Goal: Task Accomplishment & Management: Use online tool/utility

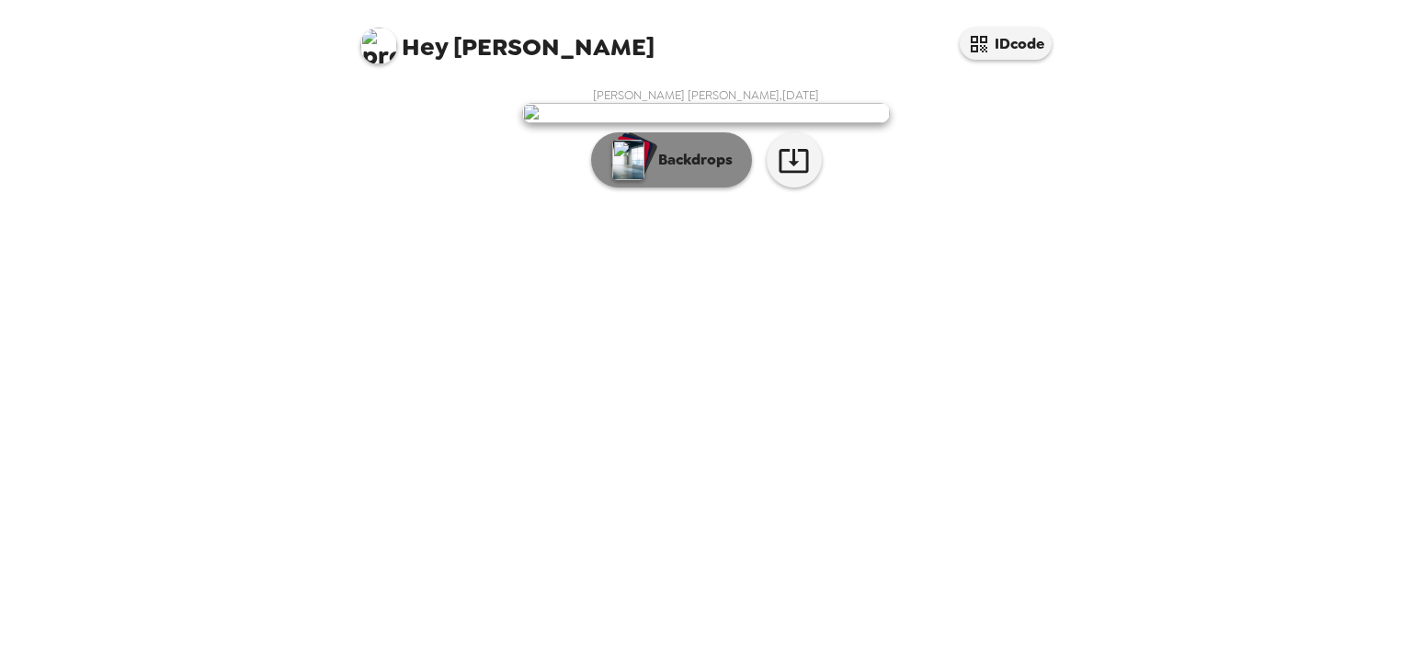
click at [707, 171] on p "Backdrops" at bounding box center [691, 160] width 84 height 22
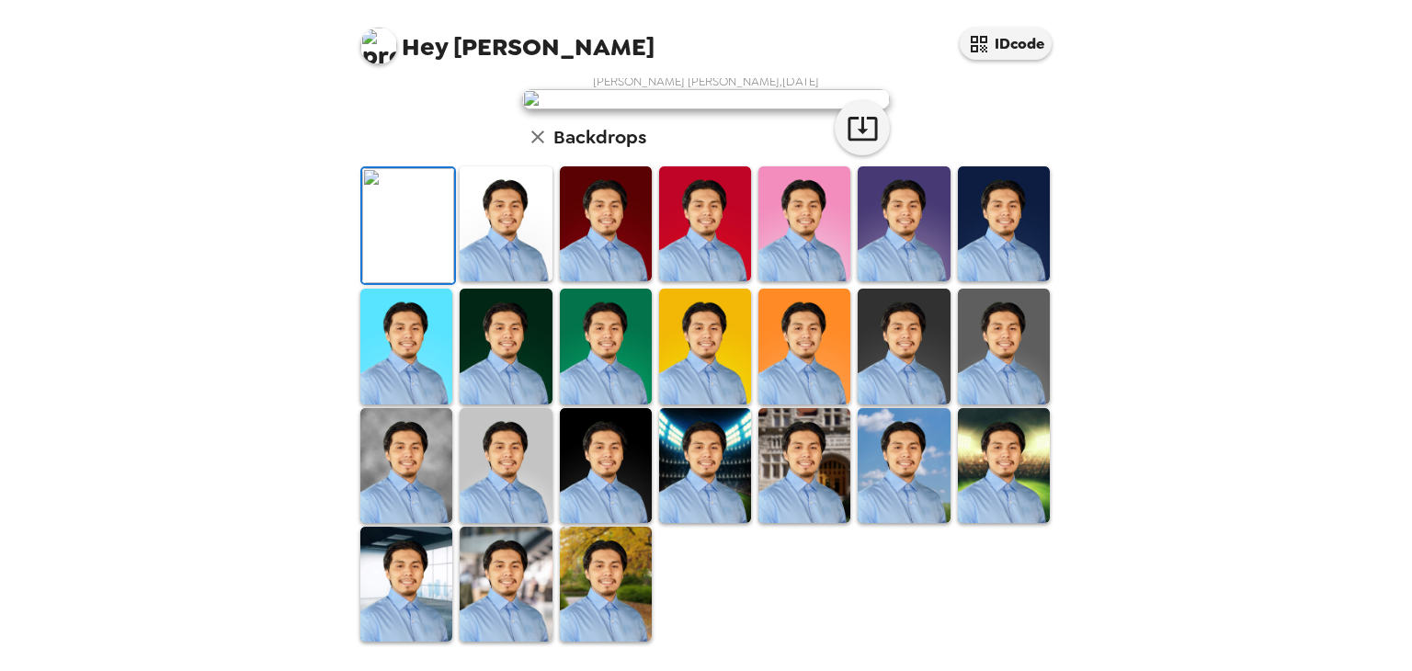
click at [603, 281] on img at bounding box center [606, 223] width 92 height 115
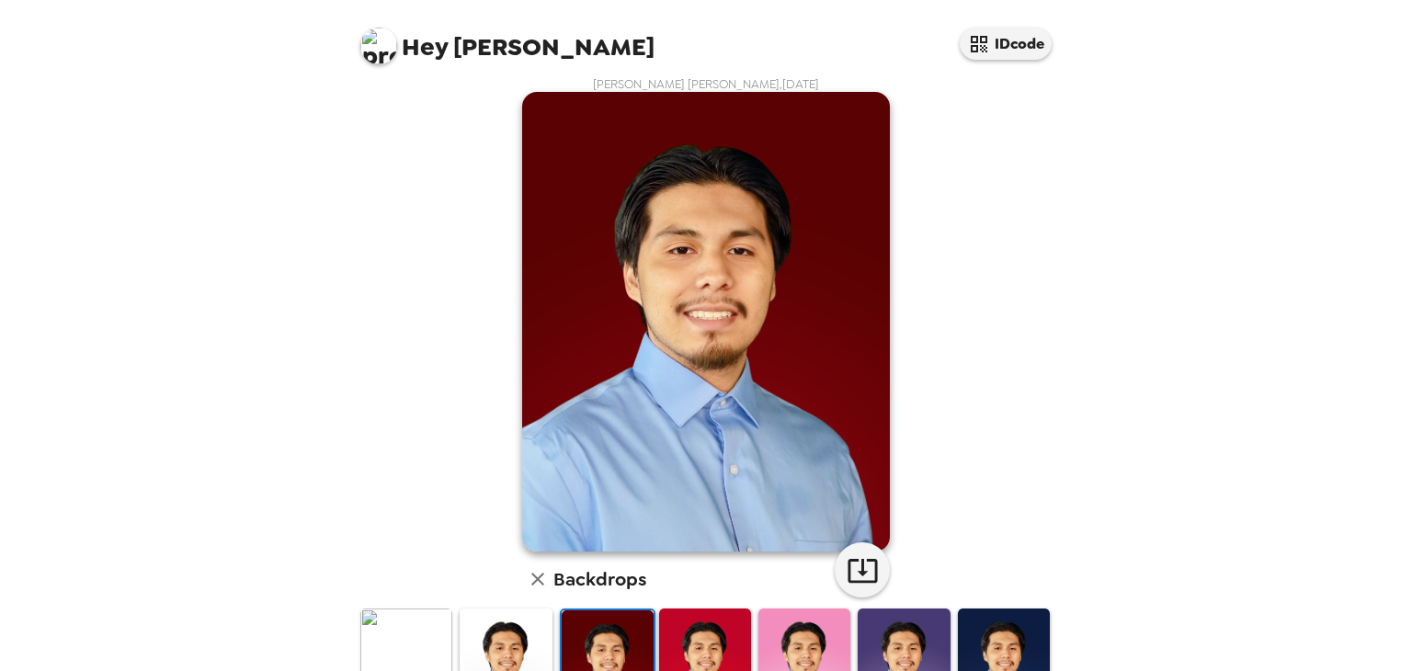
scroll to position [76, 0]
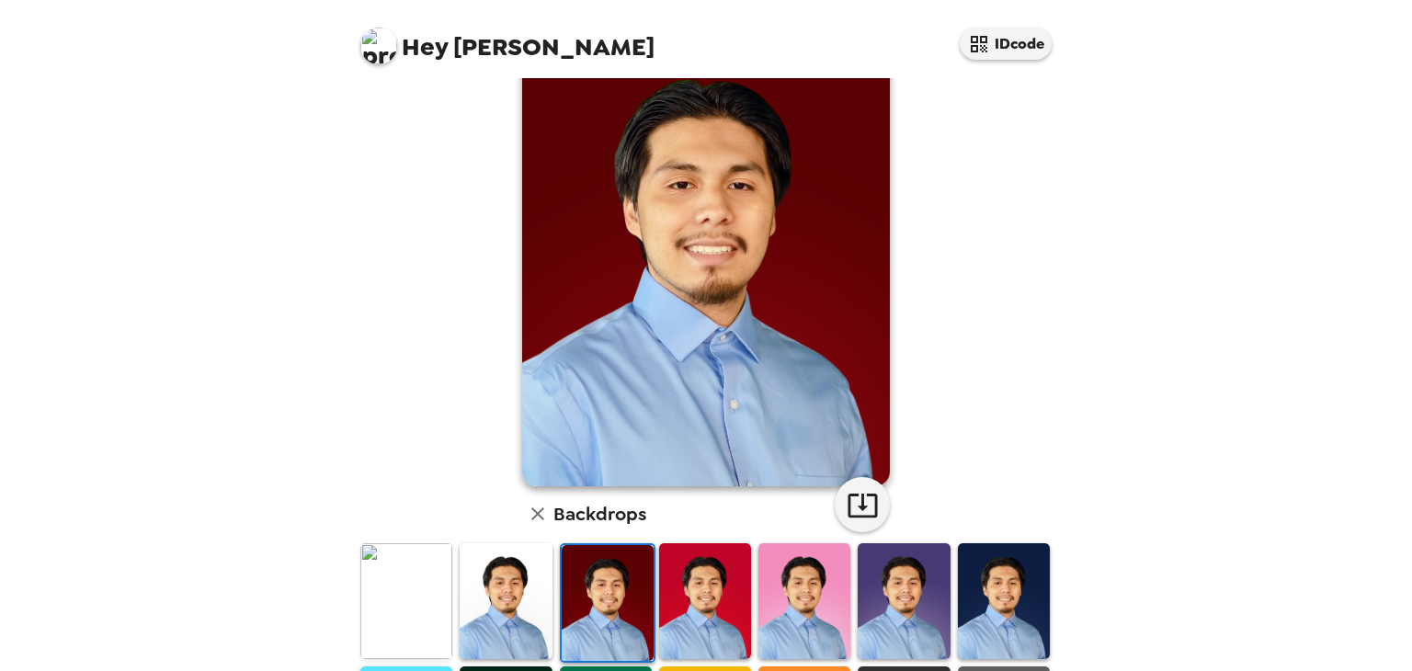
click at [513, 563] on img at bounding box center [506, 600] width 92 height 115
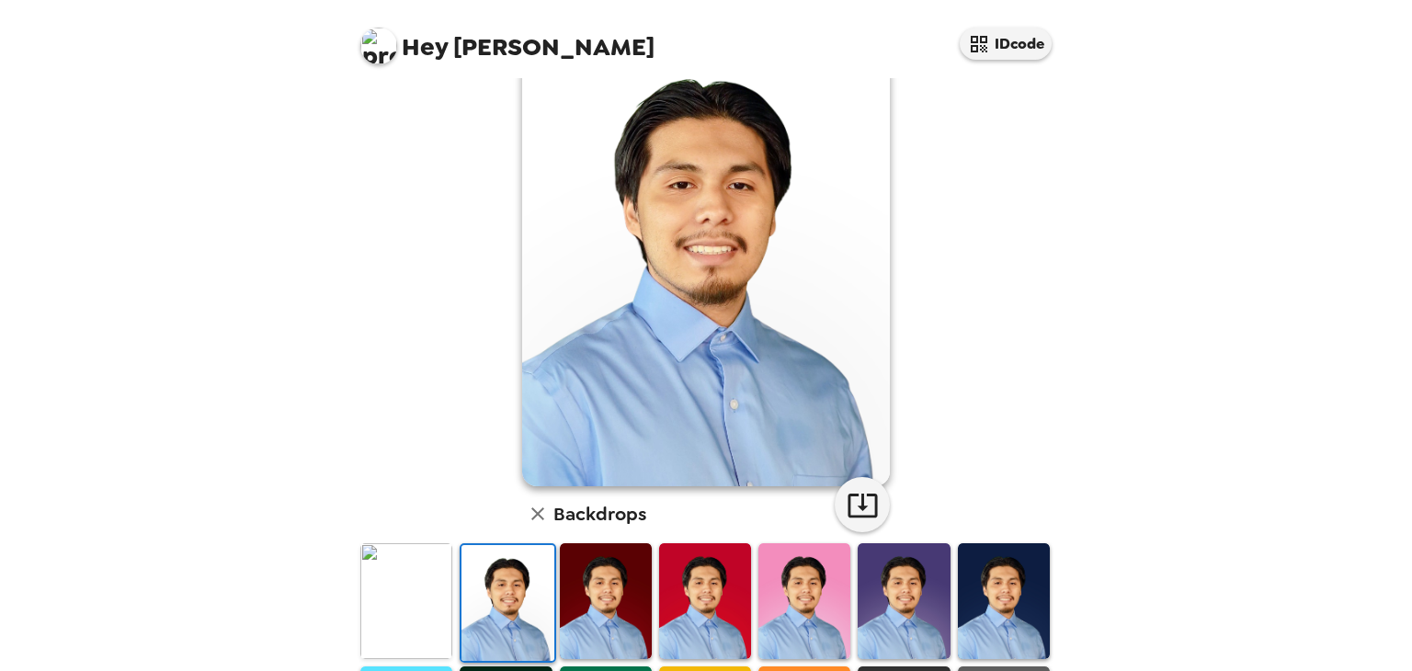
click at [883, 560] on img at bounding box center [904, 600] width 92 height 115
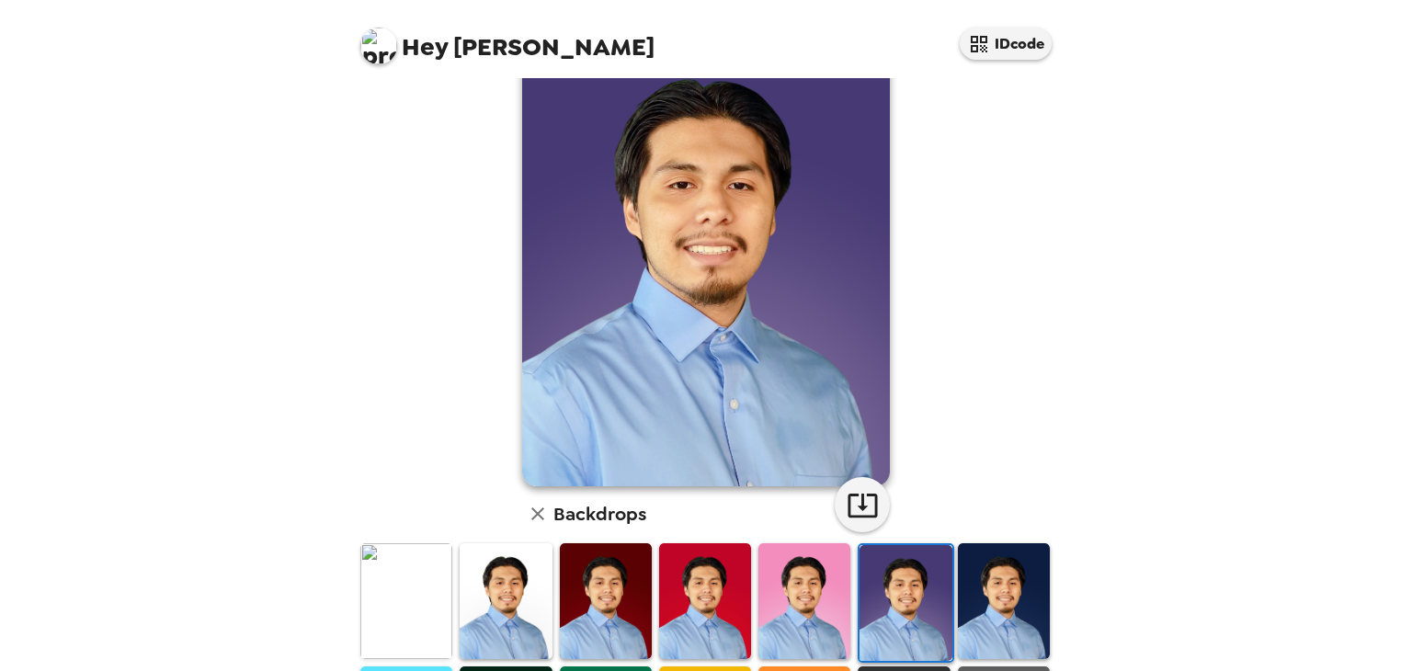
scroll to position [81, 0]
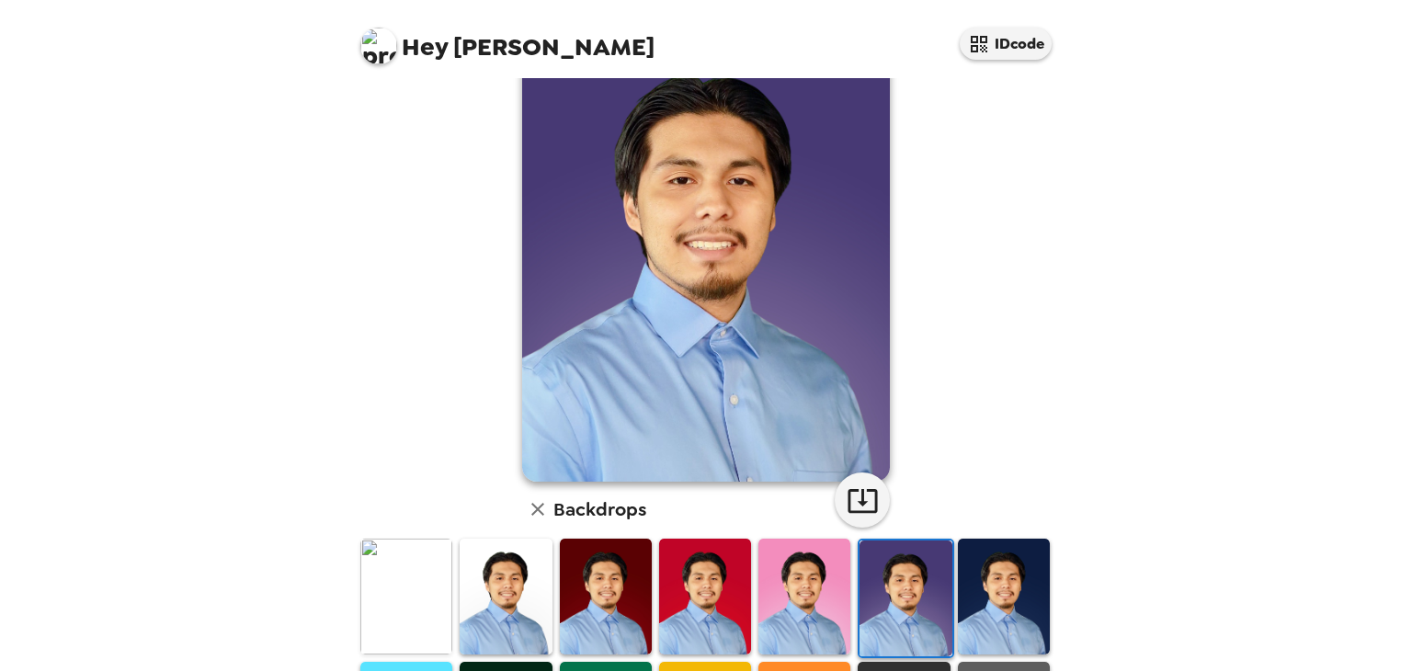
click at [440, 566] on img at bounding box center [406, 596] width 92 height 115
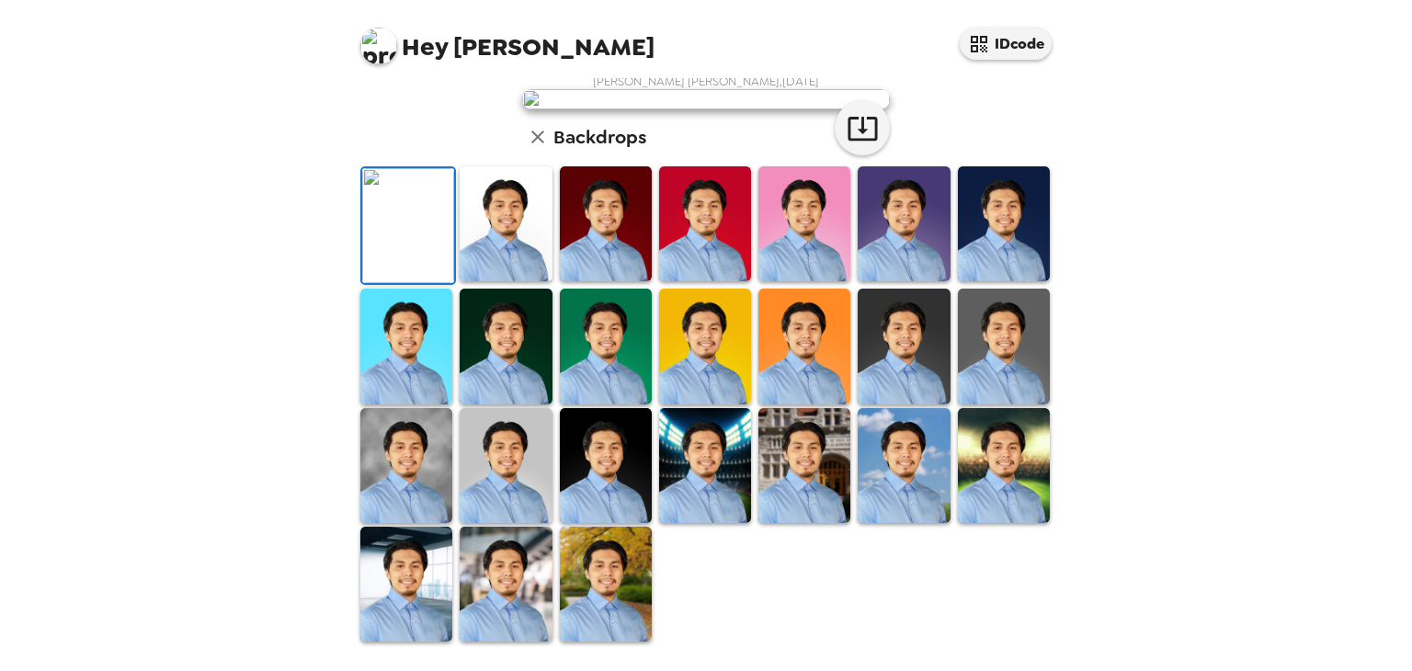
scroll to position [444, 0]
click at [602, 485] on img at bounding box center [606, 465] width 92 height 115
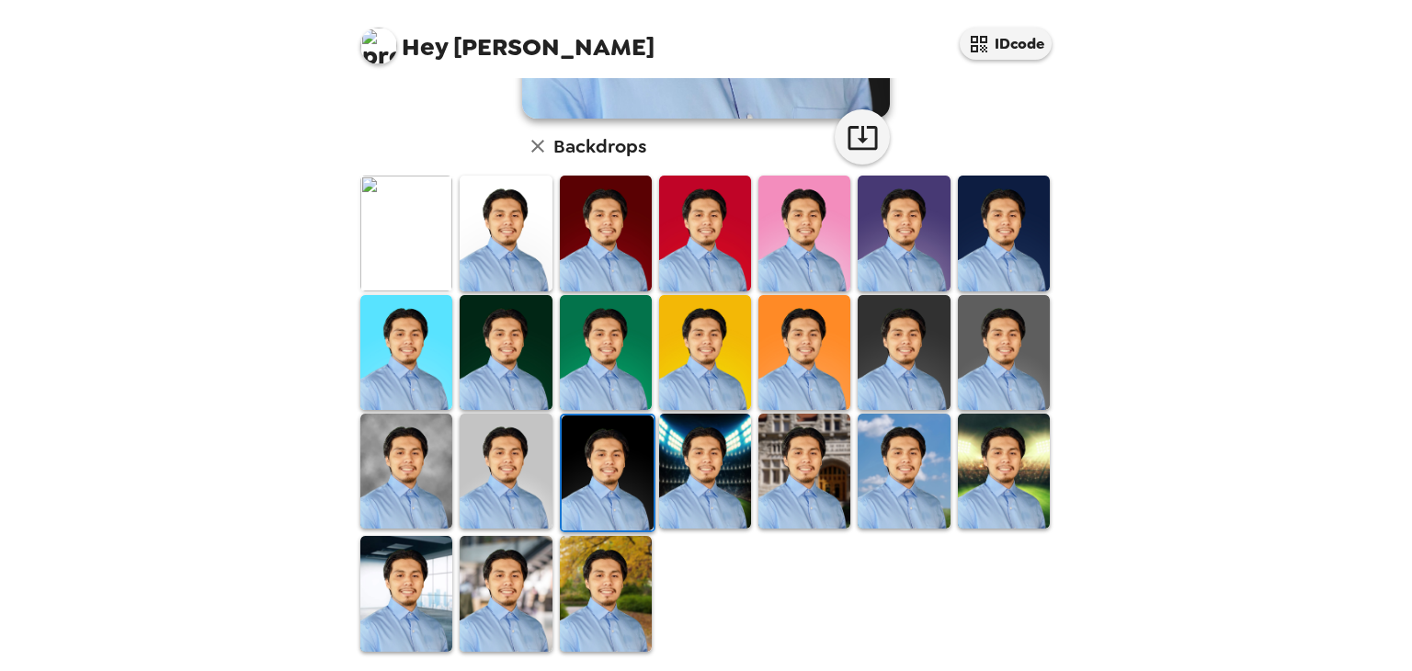
click at [820, 492] on img at bounding box center [804, 471] width 92 height 115
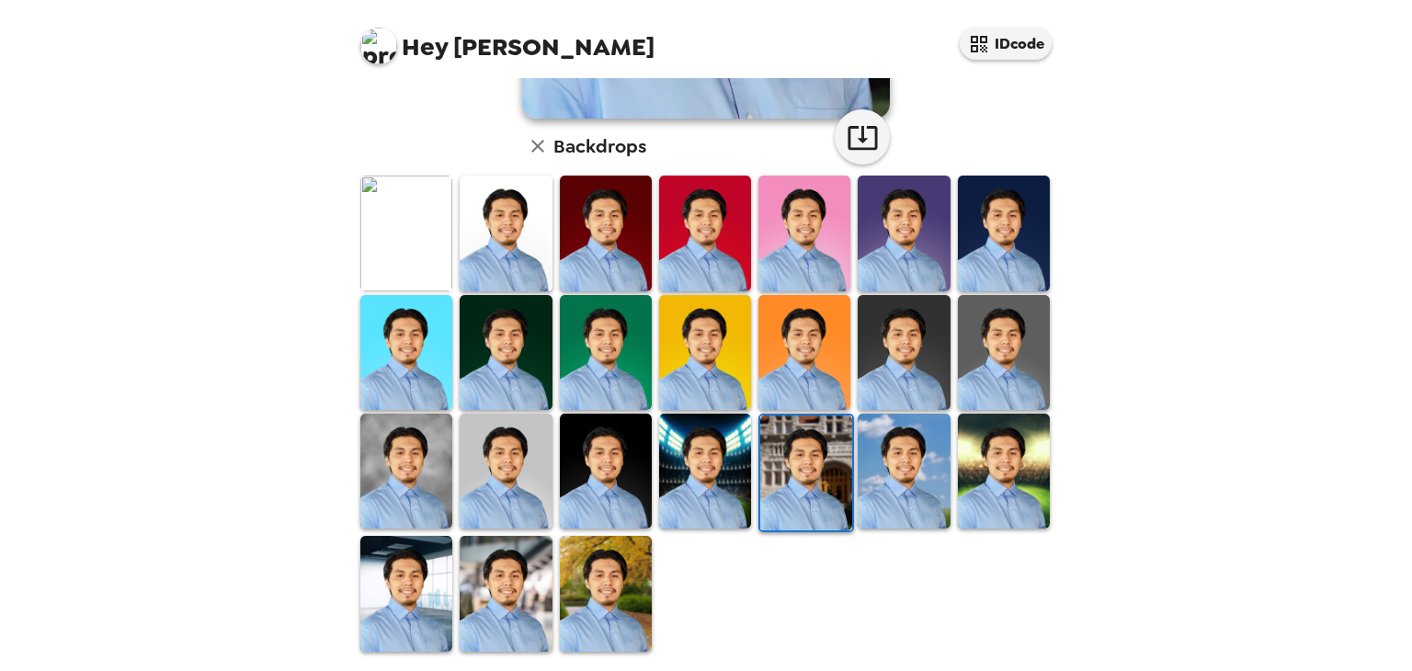
click at [504, 574] on img at bounding box center [506, 593] width 92 height 115
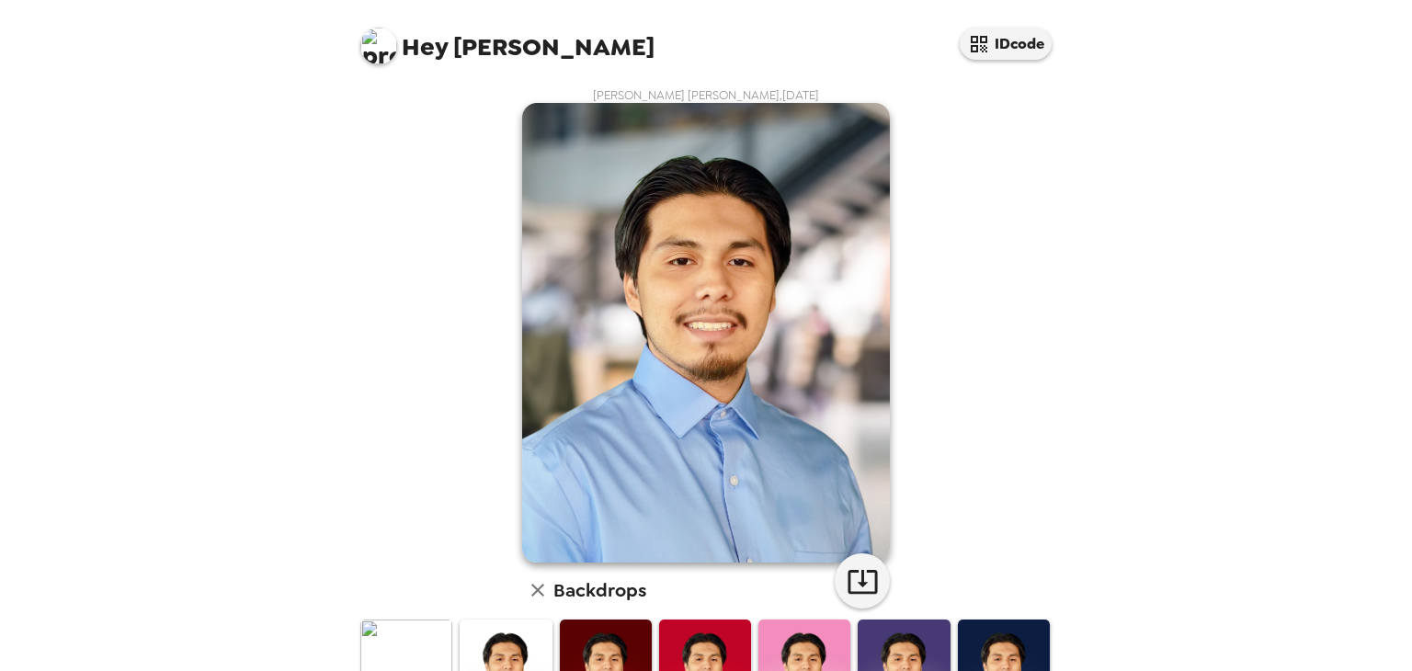
scroll to position [237, 0]
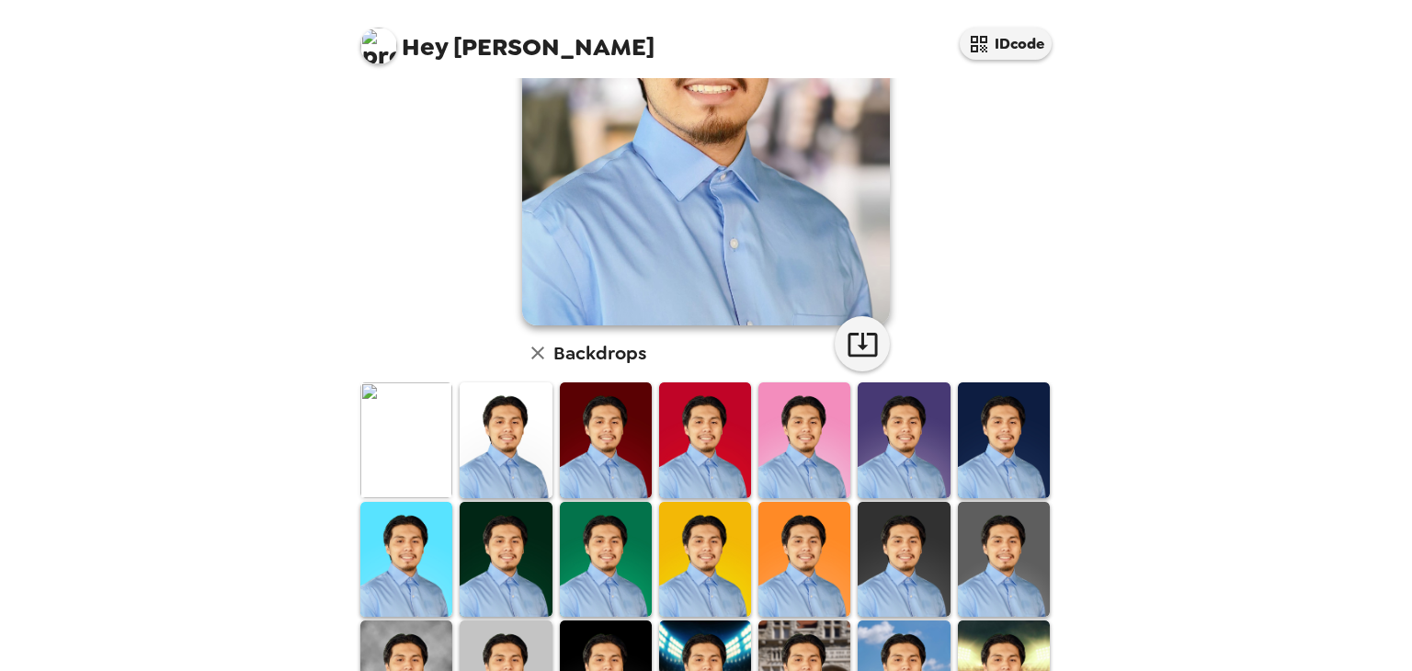
click at [424, 522] on img at bounding box center [406, 559] width 92 height 115
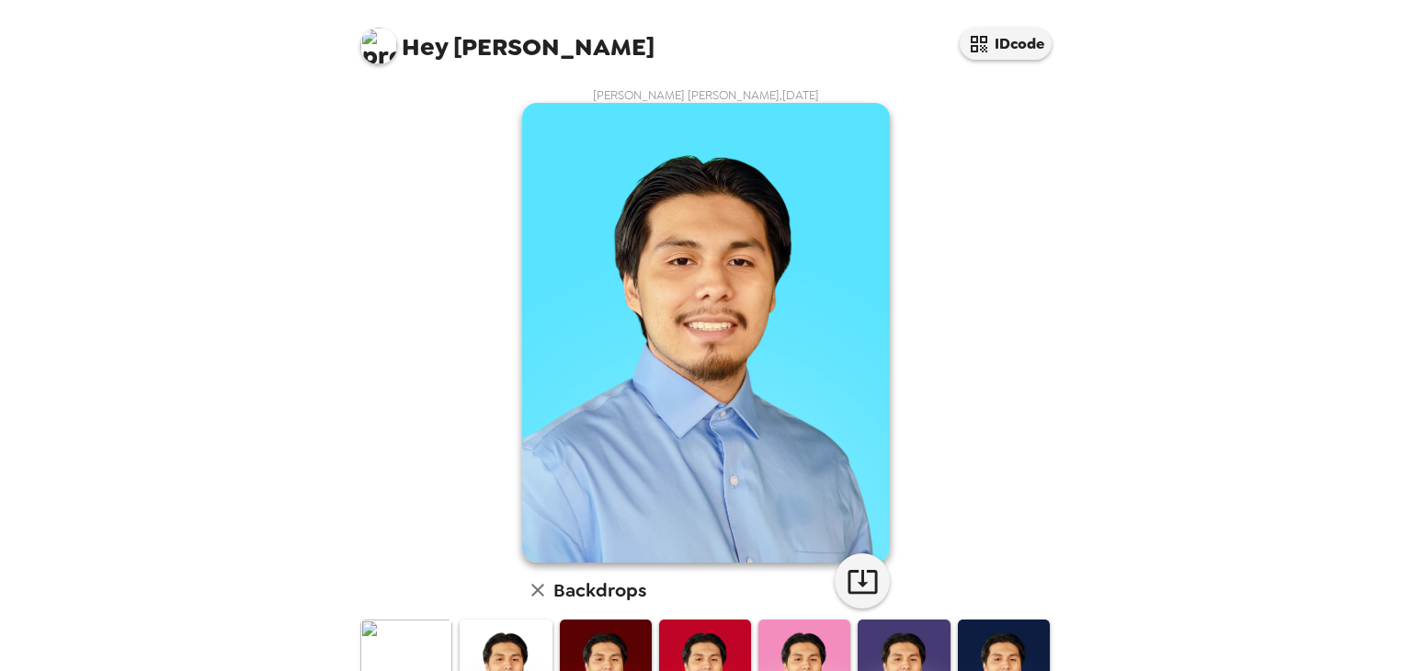
scroll to position [88, 0]
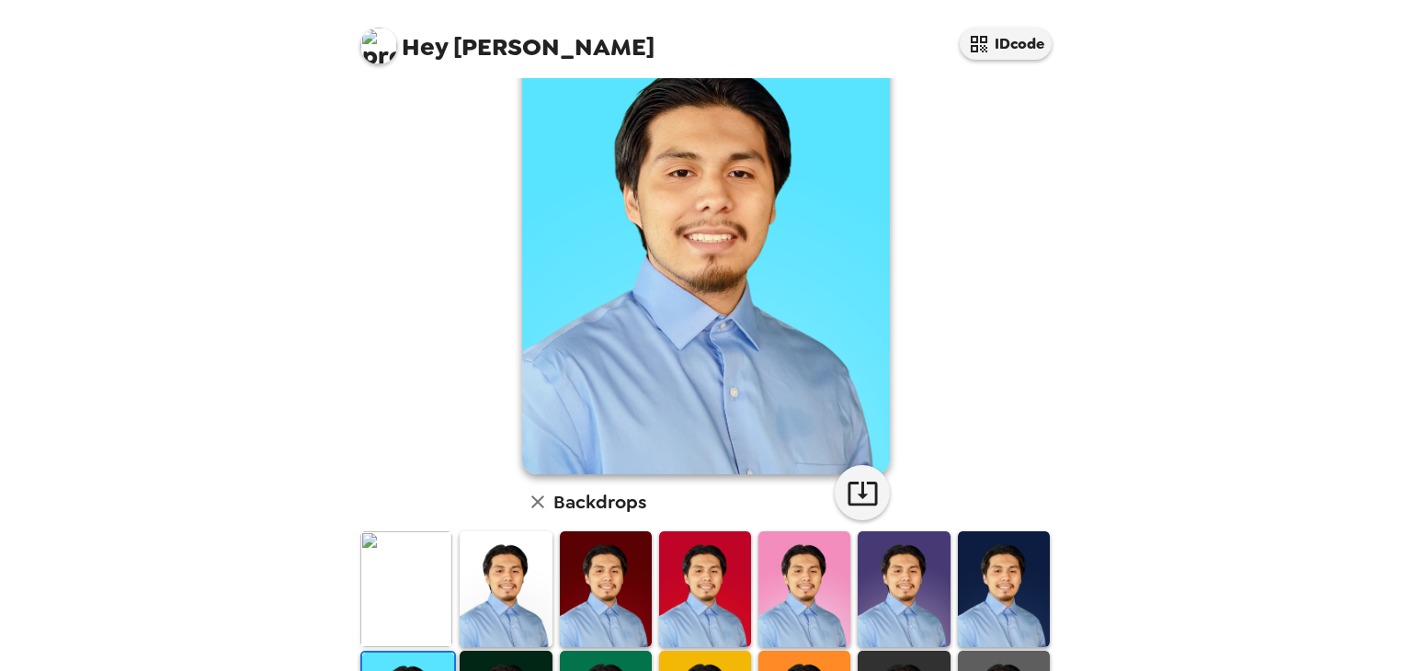
click at [486, 580] on img at bounding box center [506, 588] width 92 height 115
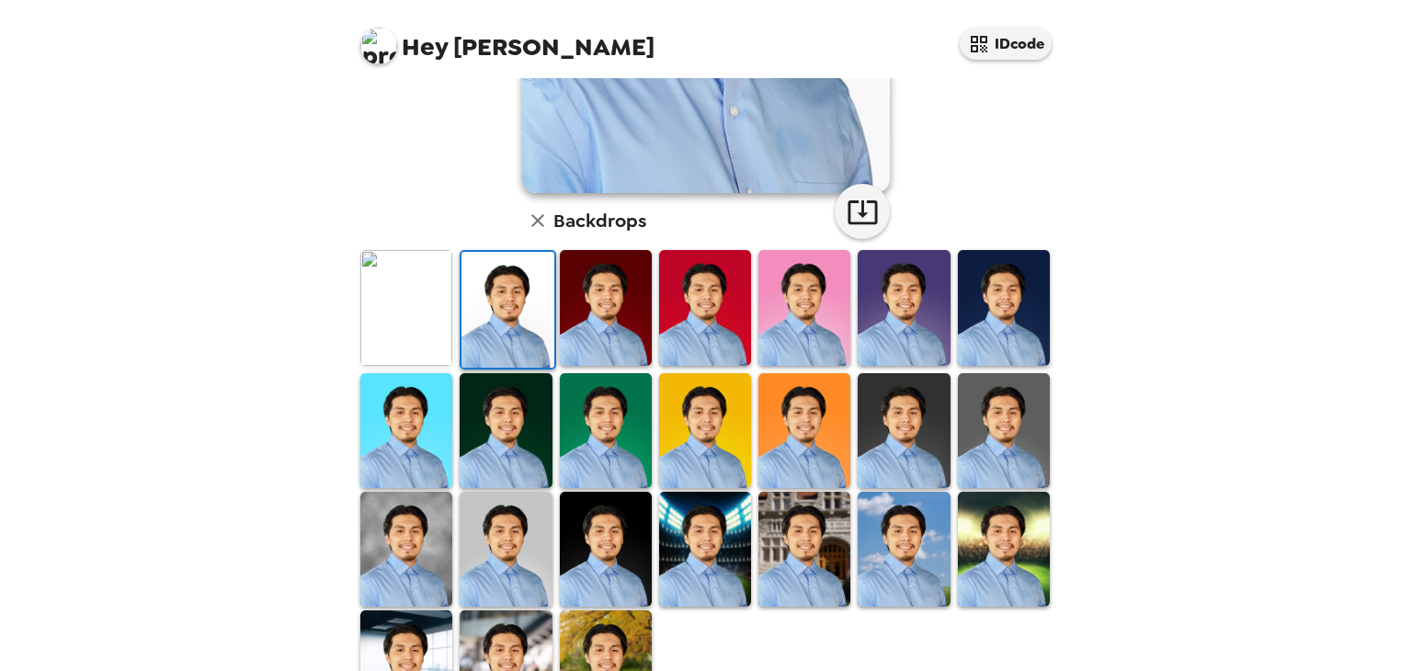
scroll to position [400, 0]
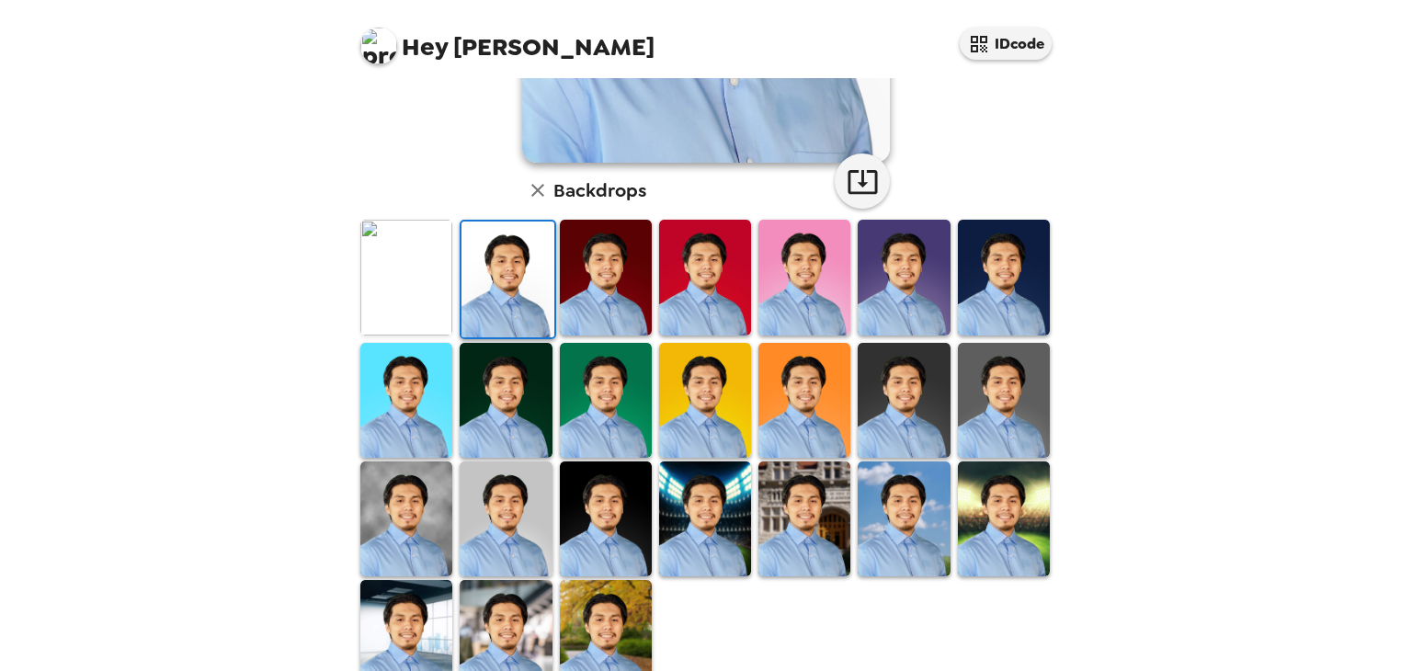
click at [588, 637] on img at bounding box center [606, 637] width 92 height 115
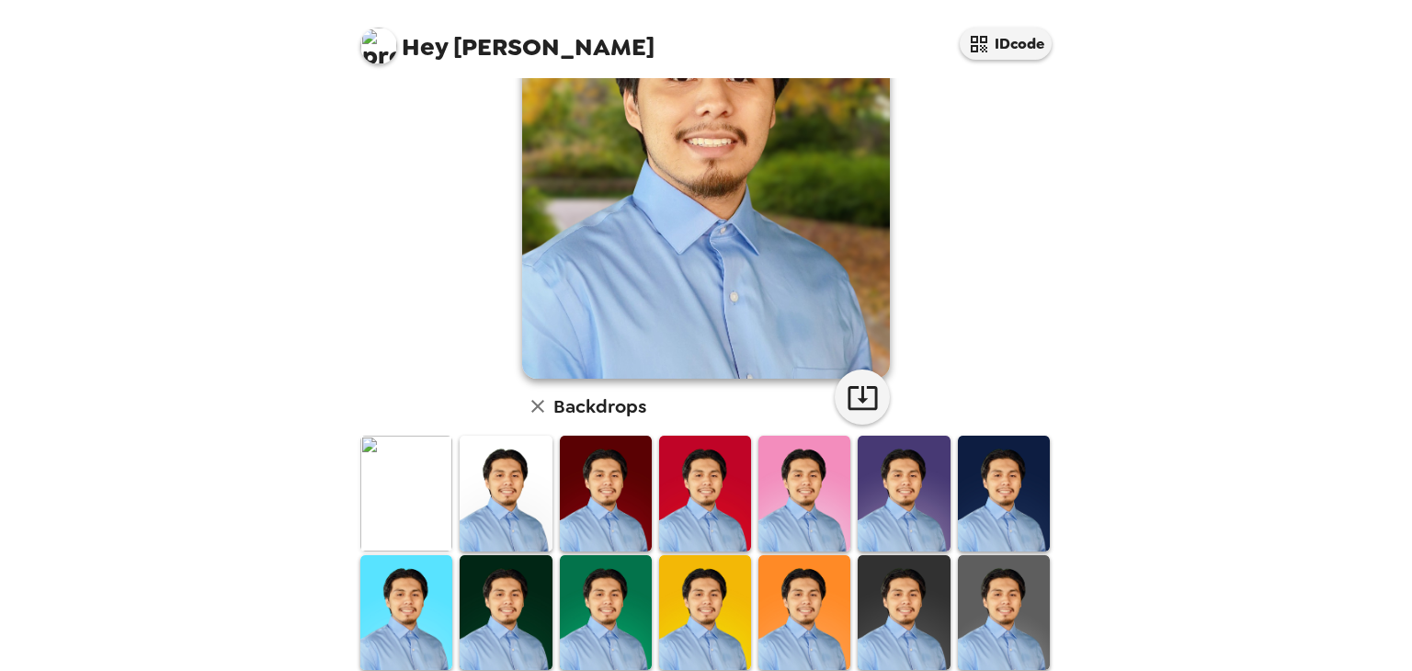
scroll to position [186, 0]
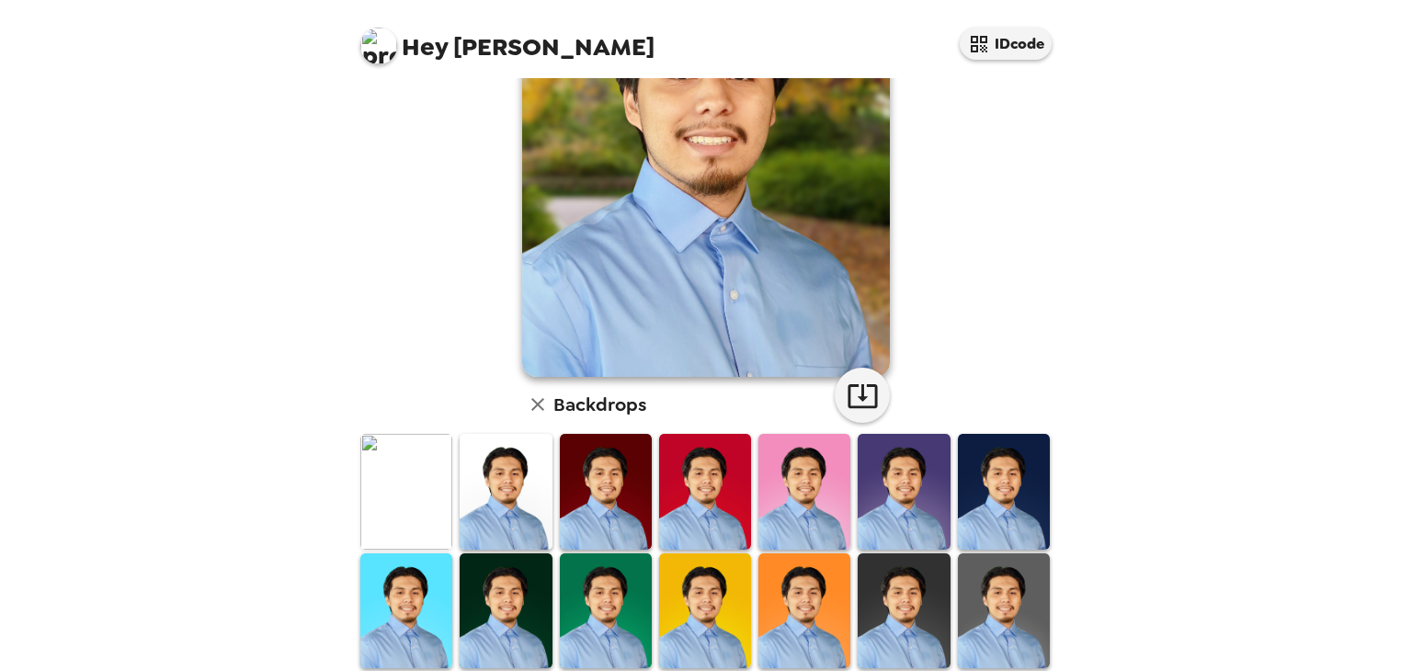
click at [478, 491] on img at bounding box center [506, 491] width 92 height 115
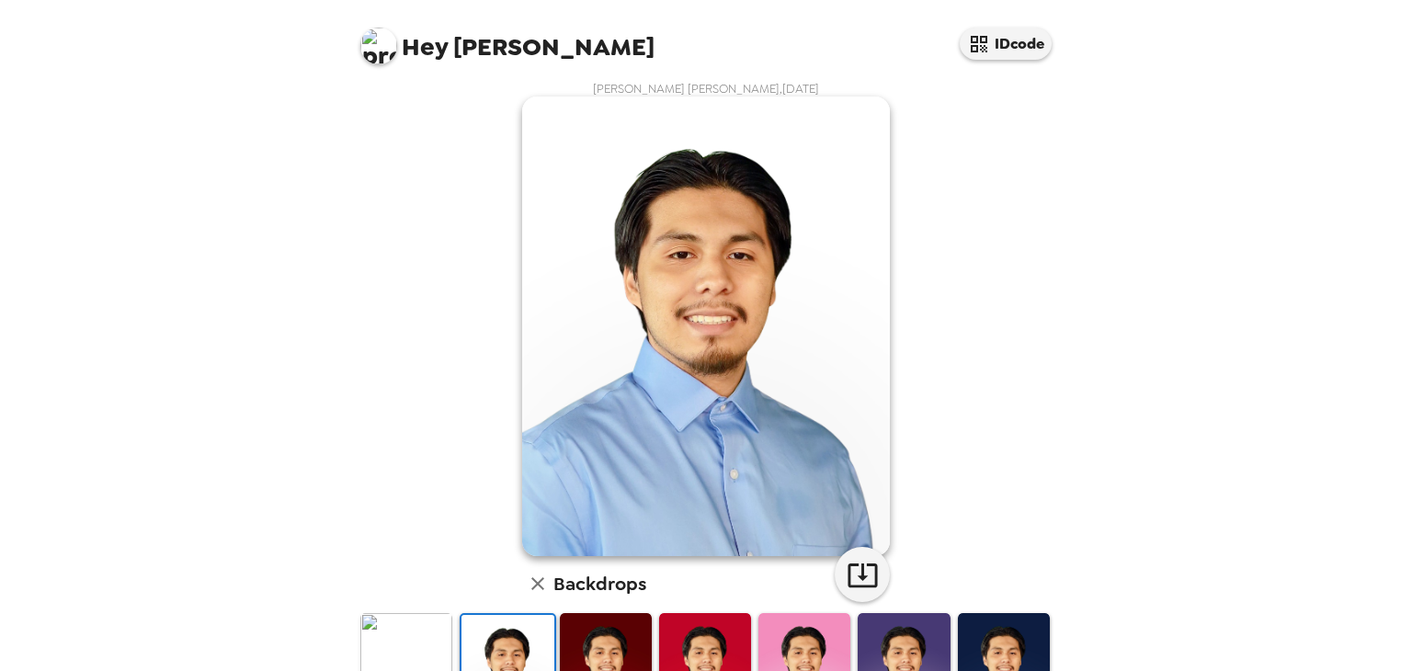
scroll to position [6, 0]
click at [853, 572] on icon "button" at bounding box center [863, 576] width 32 height 32
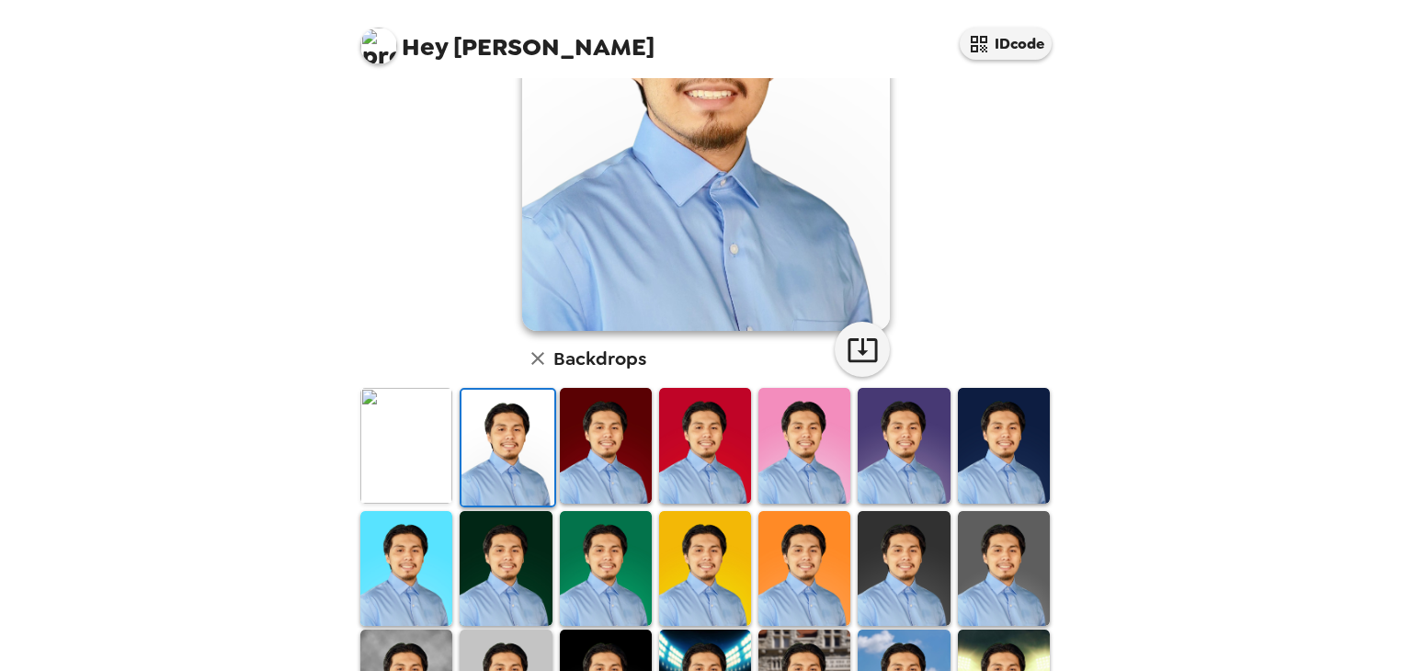
scroll to position [233, 0]
